Goal: Check status: Check status

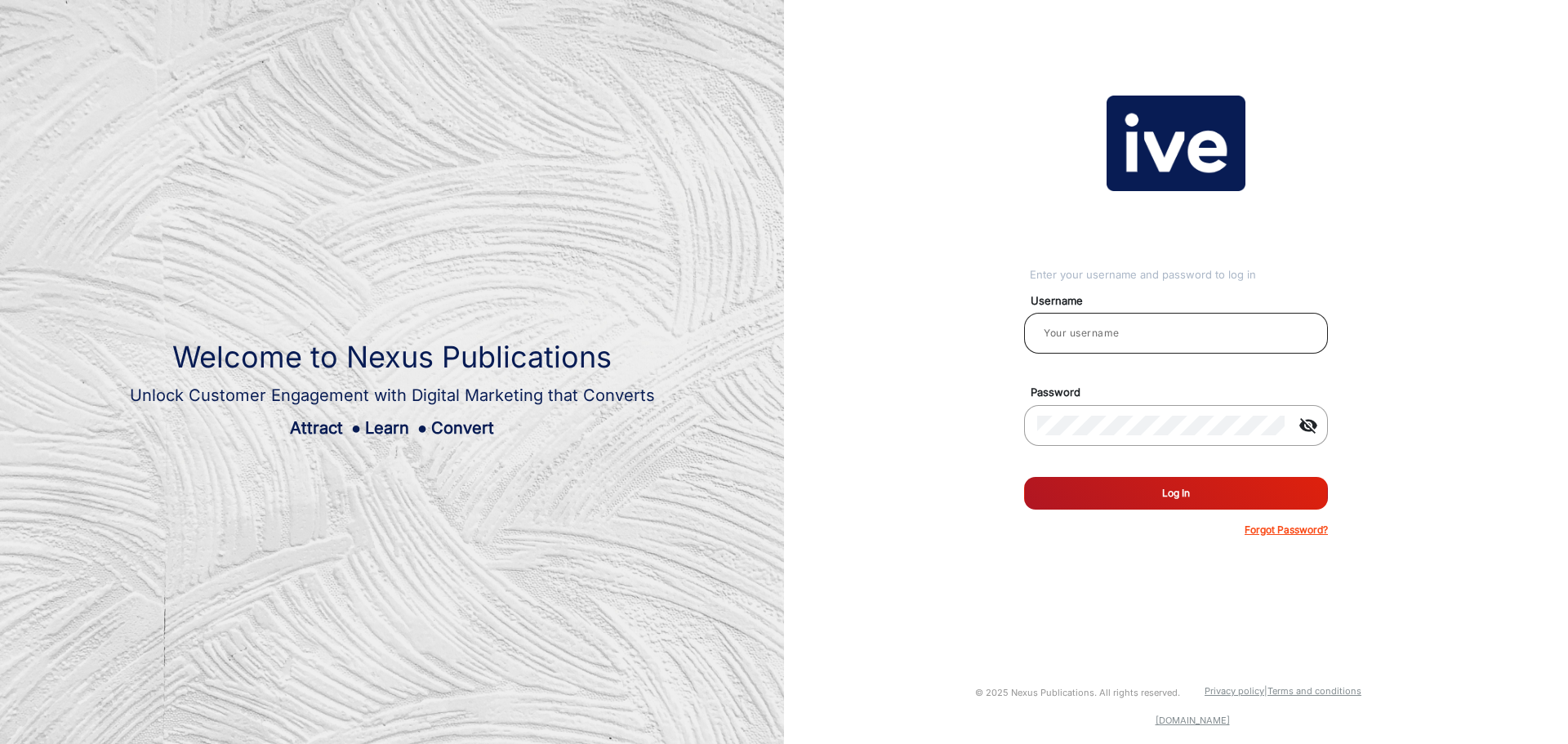
click at [1141, 340] on input "email" at bounding box center [1175, 333] width 278 height 20
type input "Dubbo"
click at [1212, 500] on button "Log In" at bounding box center [1176, 492] width 303 height 33
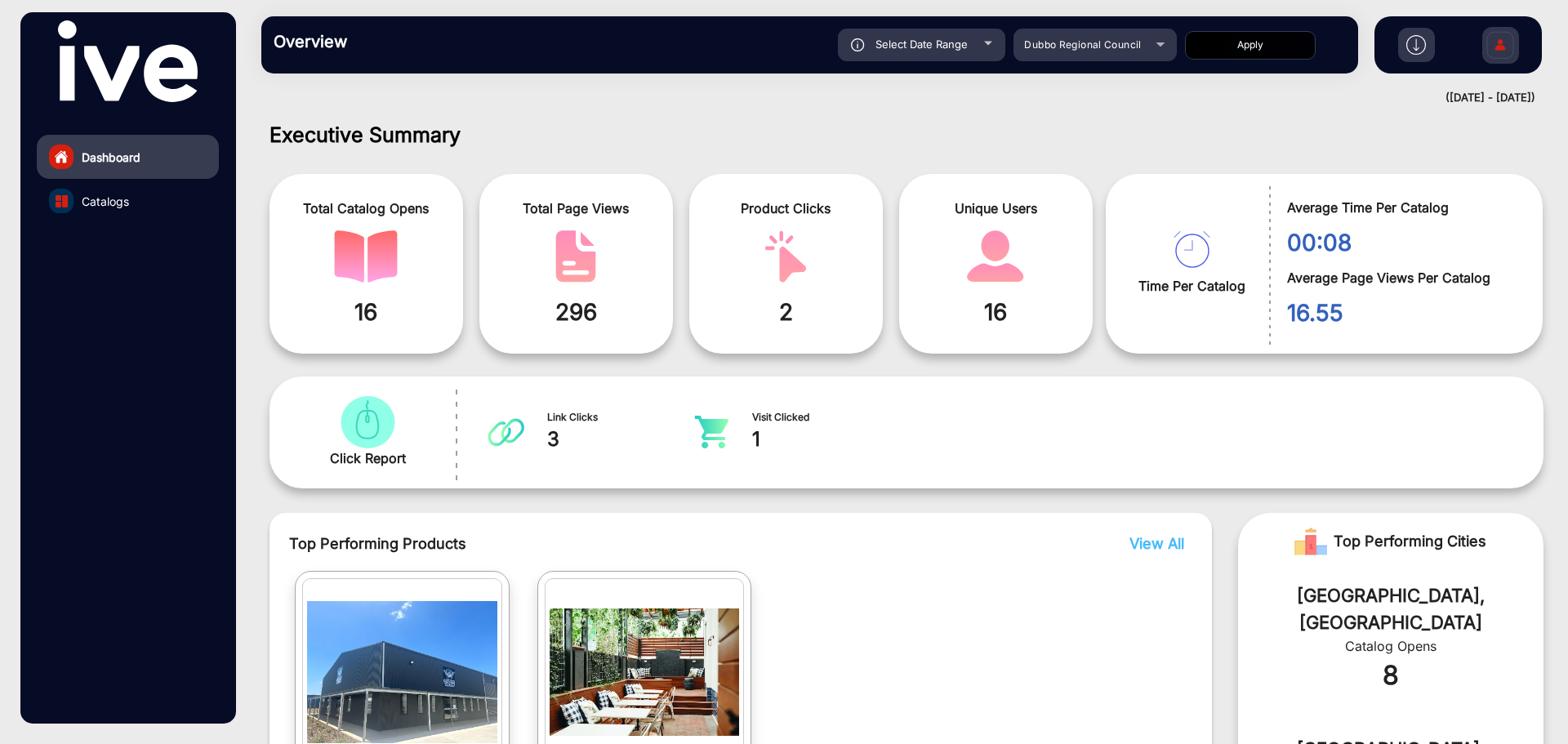
click at [987, 46] on div "Select Date Range" at bounding box center [922, 45] width 168 height 33
type input "[DATE]"
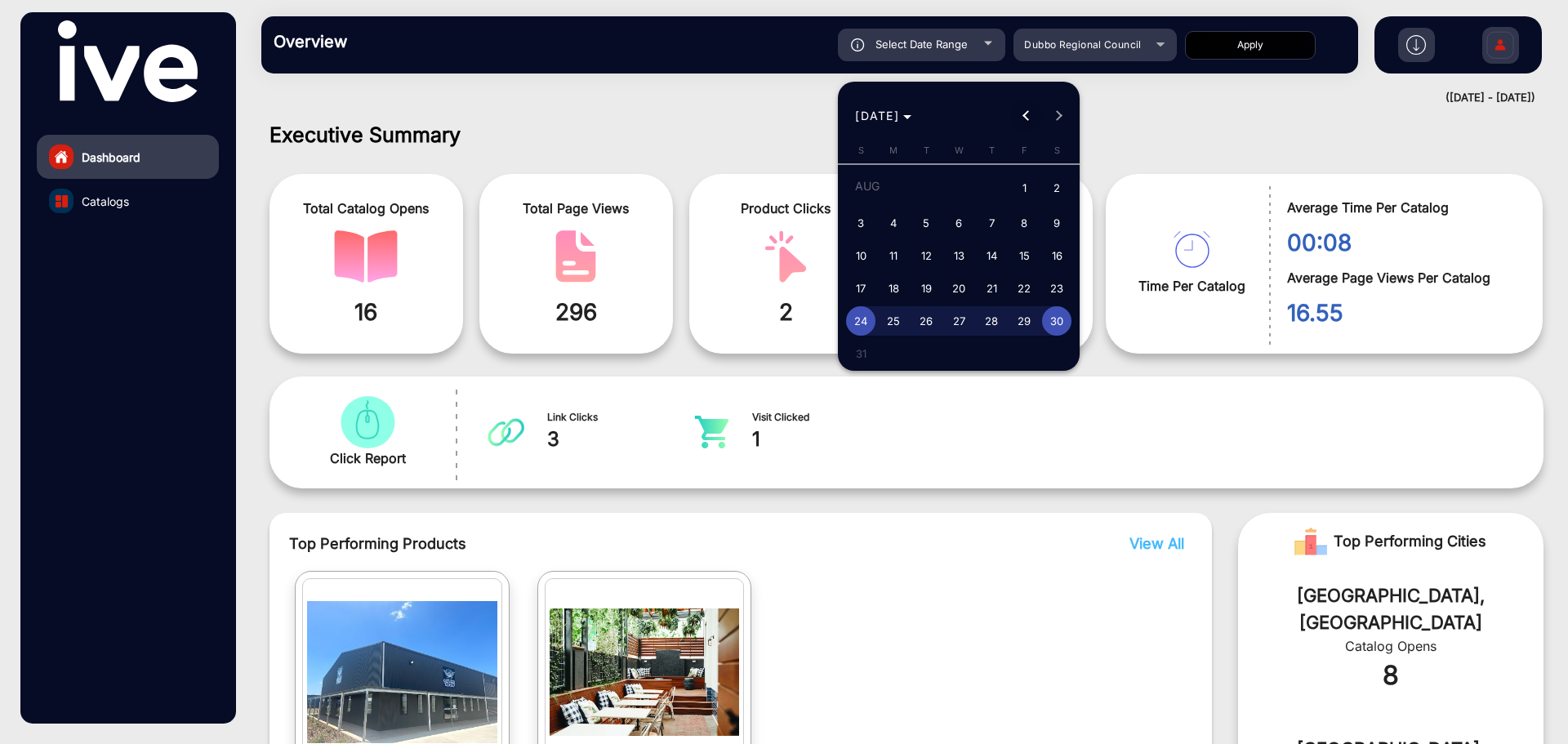
click at [1024, 111] on span "Previous month" at bounding box center [1026, 116] width 33 height 33
click at [1019, 112] on span "Previous month" at bounding box center [1026, 116] width 33 height 33
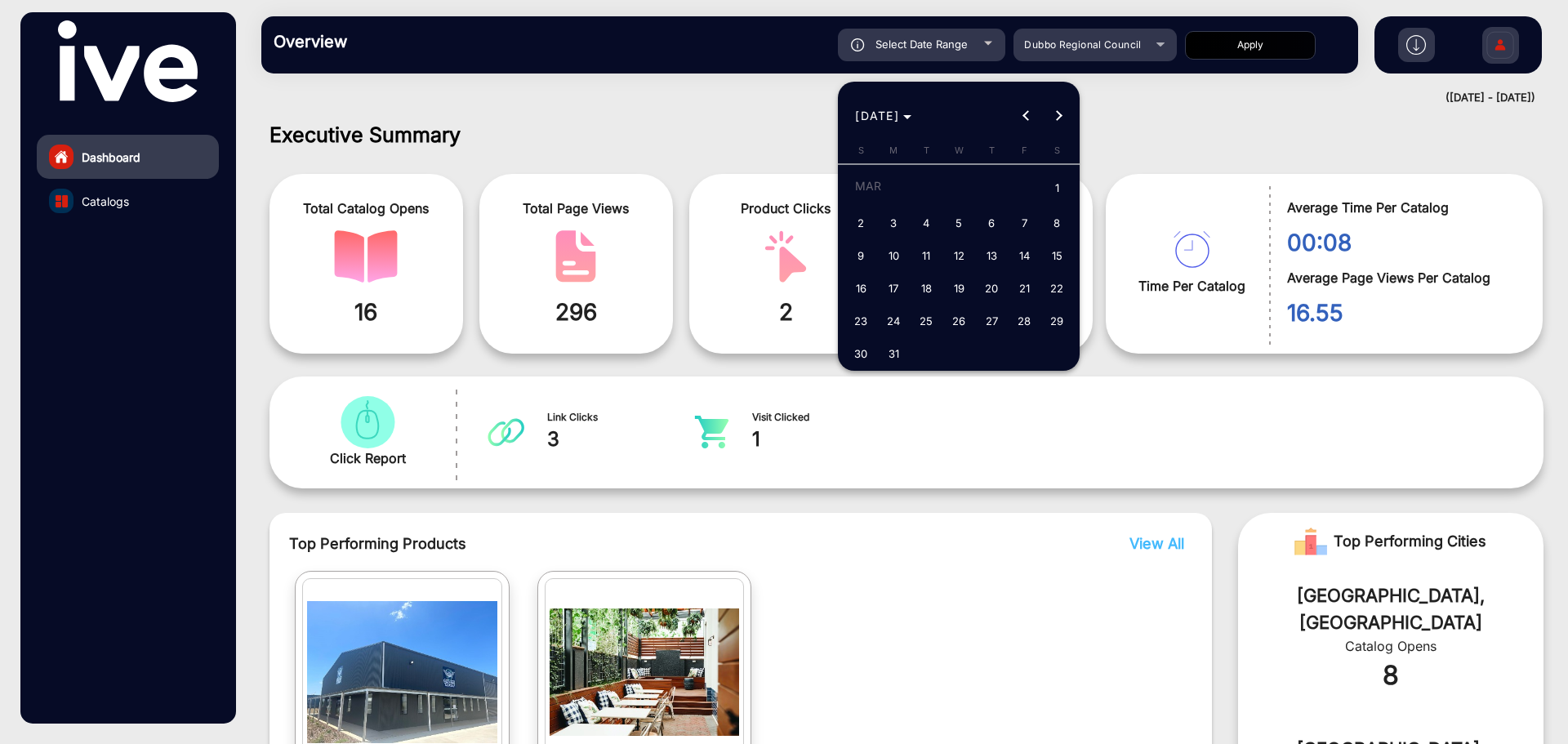
click at [1058, 186] on span "1" at bounding box center [1057, 189] width 29 height 34
type input "[DATE]"
click at [1058, 116] on button "Next month" at bounding box center [1059, 116] width 33 height 33
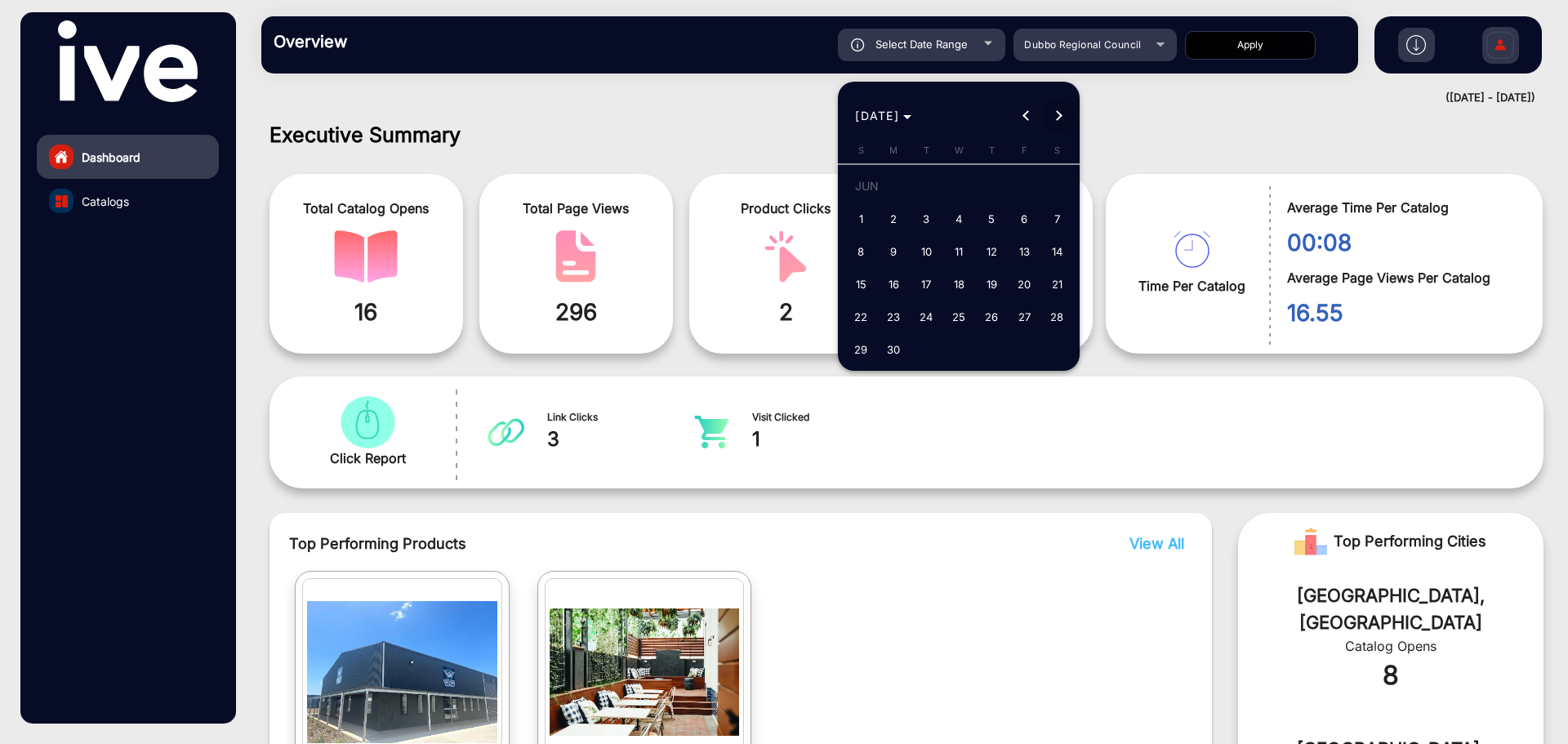
click at [1058, 116] on button "Next month" at bounding box center [1059, 116] width 33 height 33
click at [1056, 116] on button "Next month" at bounding box center [1059, 116] width 33 height 33
click at [1055, 116] on div "[DATE] [DATE]" at bounding box center [959, 116] width 234 height 33
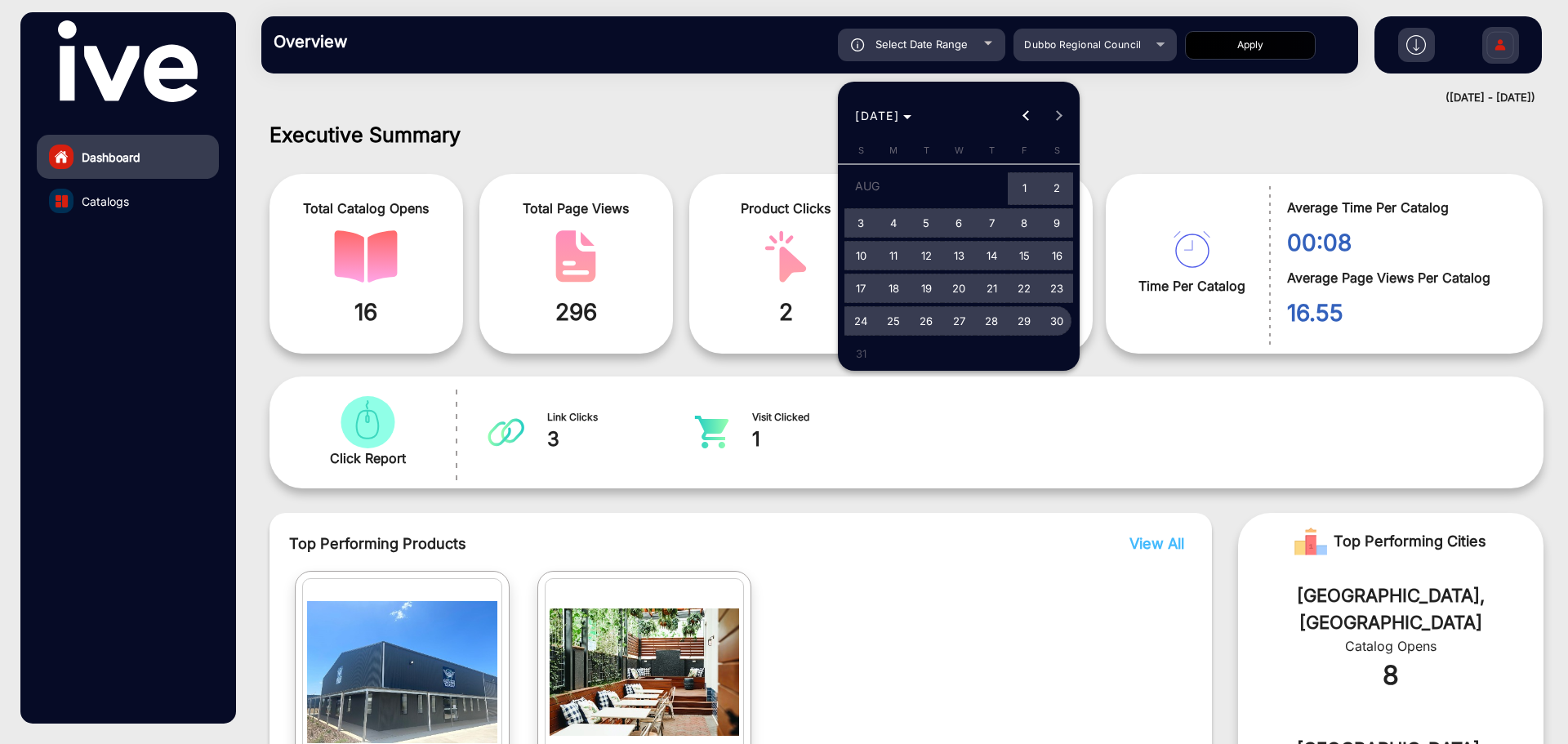
click at [1051, 318] on span "30" at bounding box center [1057, 320] width 29 height 29
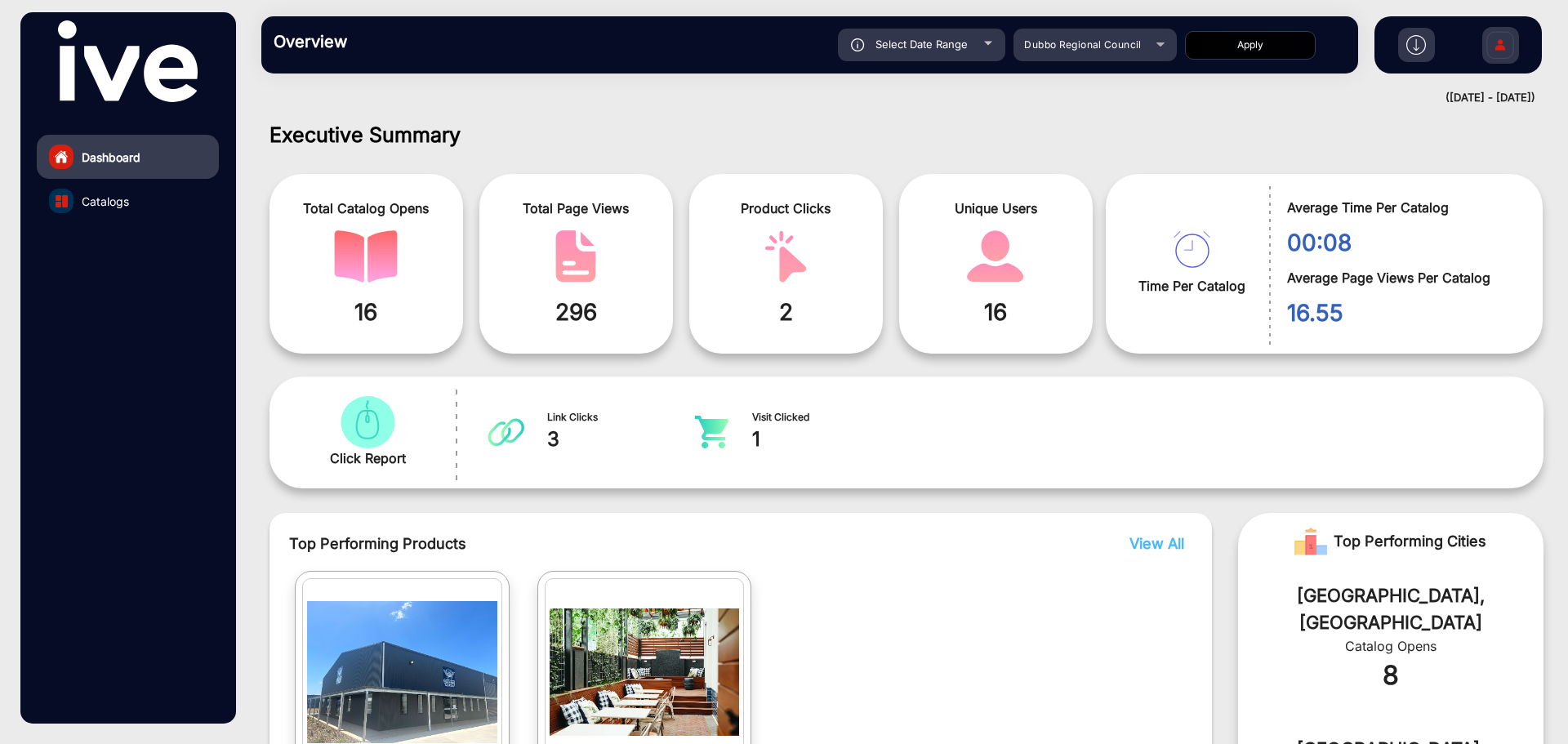
type input "[DATE]"
click at [1265, 40] on button "Apply" at bounding box center [1250, 45] width 130 height 29
type input "[DATE]"
